Goal: Task Accomplishment & Management: Manage account settings

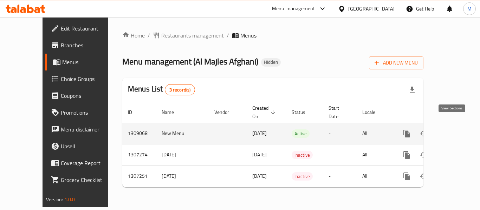
click at [453, 130] on icon "enhanced table" at bounding box center [457, 134] width 8 height 8
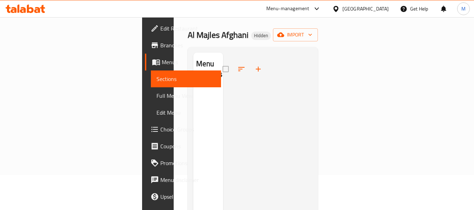
scroll to position [98, 0]
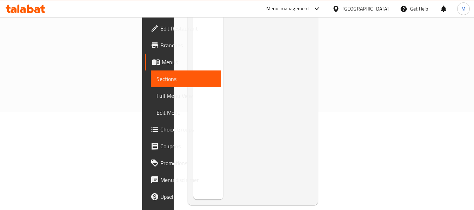
click at [162, 64] on span "Menus" at bounding box center [189, 62] width 54 height 8
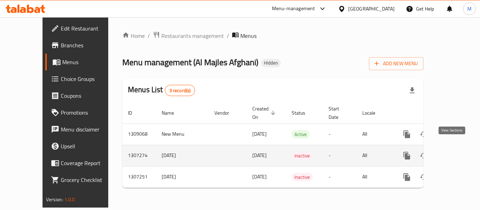
click at [454, 153] on icon "enhanced table" at bounding box center [457, 156] width 6 height 6
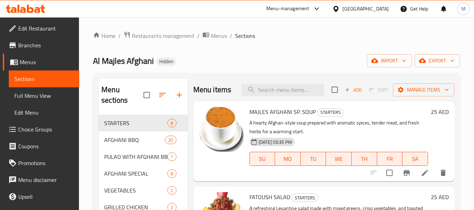
click at [258, 87] on div "Menu items Add Sort Manage items" at bounding box center [323, 90] width 261 height 23
click at [260, 96] on input "search" at bounding box center [283, 90] width 83 height 12
paste input "MAJLES AFGHANI SP. SOUP"
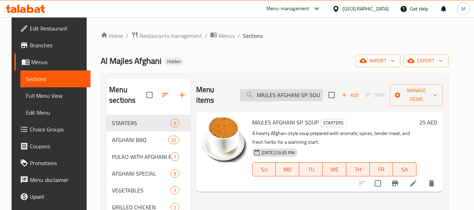
click at [289, 89] on input "MAJLES AFGHANI SP. SOUP" at bounding box center [281, 95] width 83 height 12
paste input "CHICKEN CHARCOAL HALF"
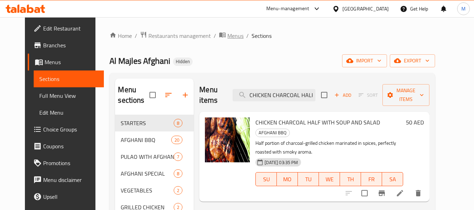
type input "CHICKEN CHARCOAL HALF"
click at [228, 33] on span "Menus" at bounding box center [236, 36] width 16 height 8
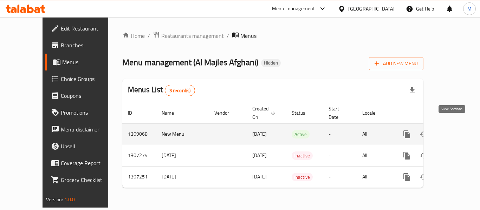
click at [449, 126] on link "enhanced table" at bounding box center [457, 134] width 17 height 17
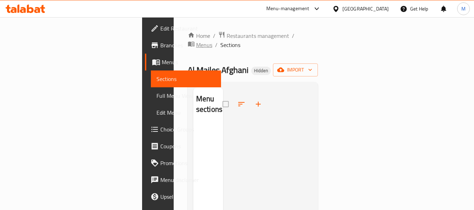
click at [212, 41] on span "Menus" at bounding box center [204, 45] width 16 height 8
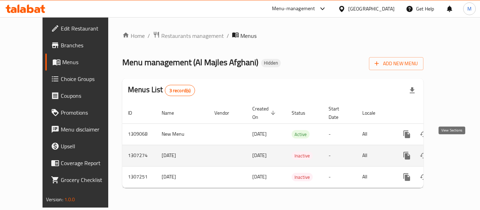
click at [449, 147] on link "enhanced table" at bounding box center [457, 155] width 17 height 17
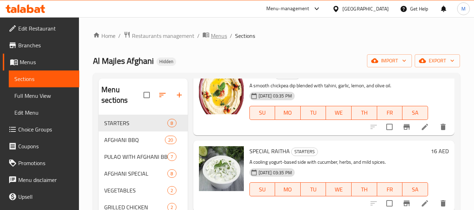
click at [211, 34] on span "Menus" at bounding box center [219, 36] width 16 height 8
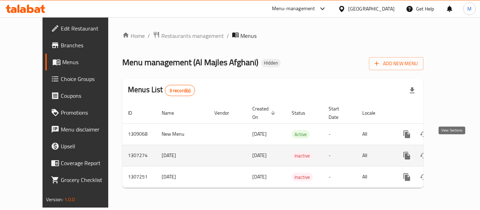
click at [453, 152] on icon "enhanced table" at bounding box center [457, 156] width 8 height 8
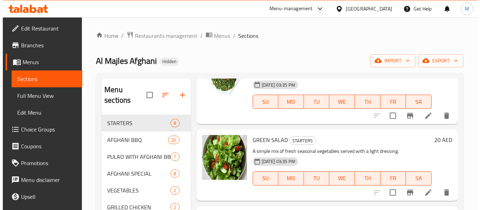
scroll to position [140, 0]
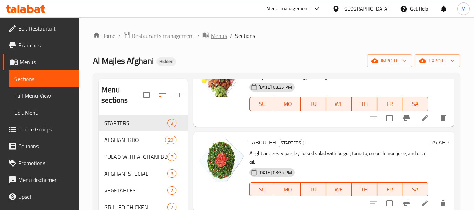
click at [217, 32] on span "Menus" at bounding box center [219, 36] width 16 height 8
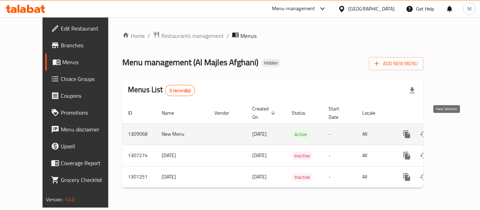
click at [456, 126] on link "enhanced table" at bounding box center [457, 134] width 17 height 17
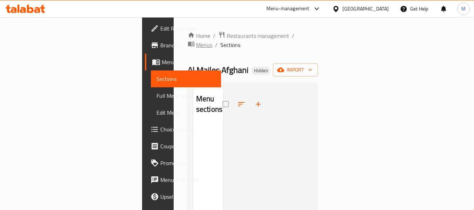
click at [212, 41] on span "Menus" at bounding box center [204, 45] width 16 height 8
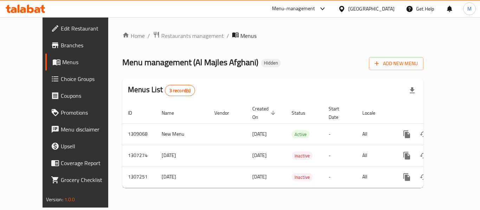
click at [283, 74] on div "Home / Restaurants management / Menus Menu management ( Al Majles Afghani ) Hid…" at bounding box center [272, 112] width 301 height 163
click at [134, 61] on span "Menu management ( [PERSON_NAME] )" at bounding box center [190, 62] width 136 height 16
click at [261, 65] on span "Hidden" at bounding box center [271, 63] width 20 height 6
click at [188, 67] on span "Menu management ( [PERSON_NAME] )" at bounding box center [190, 62] width 136 height 16
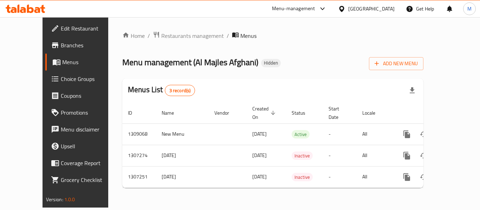
click at [281, 76] on div "Home / Restaurants management / Menus Menu management ( Al Majles Afghani ) Hid…" at bounding box center [272, 112] width 301 height 163
click at [311, 68] on div "Menu management ( Al Majles Afghani ) Hidden Add New Menu" at bounding box center [272, 62] width 301 height 16
click at [325, 12] on icon at bounding box center [322, 9] width 8 height 8
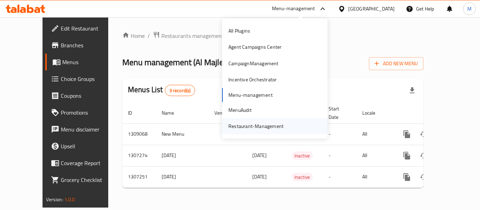
click at [259, 123] on div "Restaurant-Management" at bounding box center [255, 127] width 55 height 8
